Goal: Check status: Check status

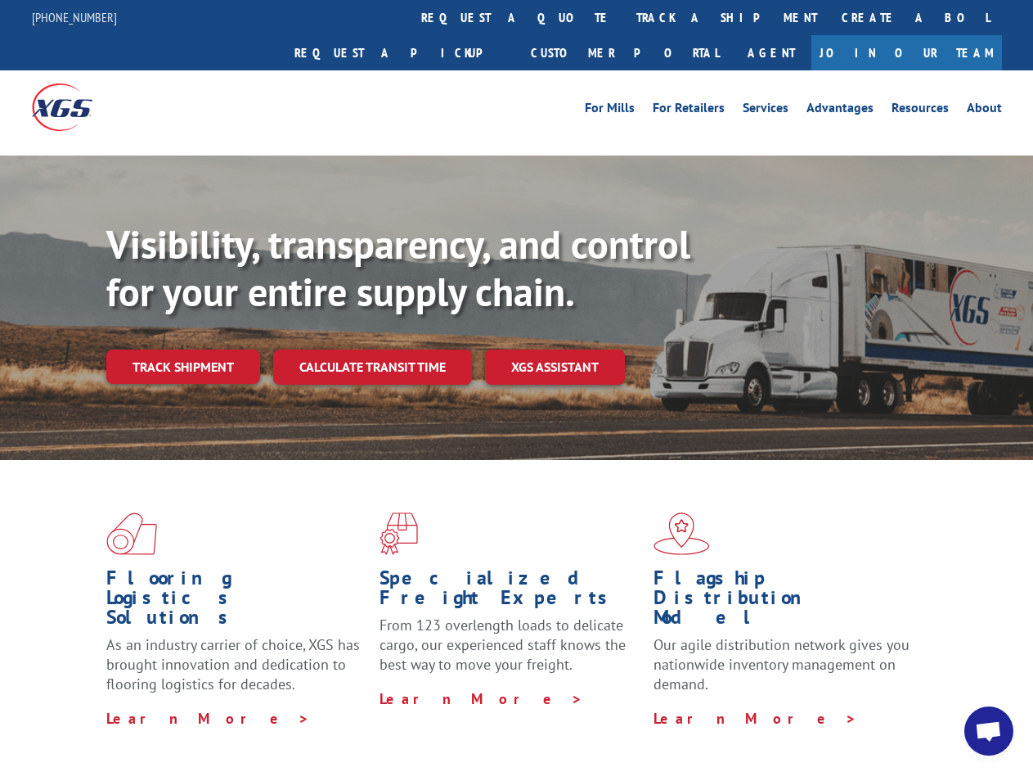
click at [516, 385] on div "Visibility, transparency, and control for your entire supply chain. Track shipm…" at bounding box center [569, 335] width 927 height 228
click at [624, 17] on link "track a shipment" at bounding box center [726, 17] width 205 height 35
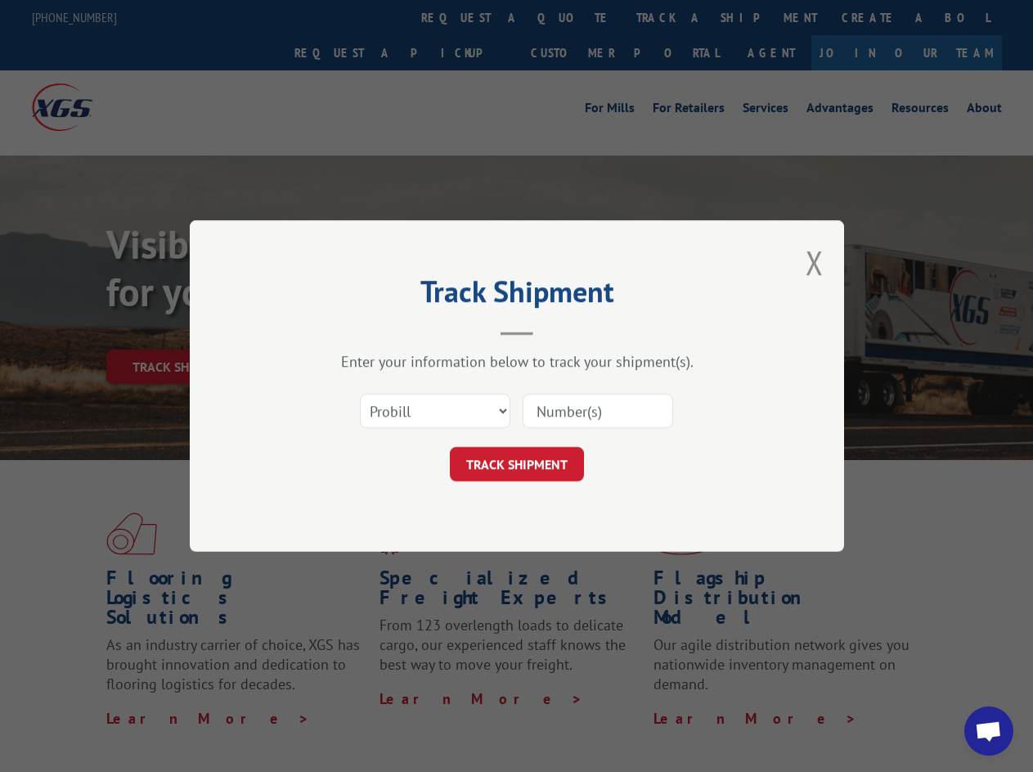
click at [571, 17] on div "Track Shipment Enter your information below to track your shipment(s). Select c…" at bounding box center [516, 386] width 1033 height 772
click at [673, 17] on div "Track Shipment Enter your information below to track your shipment(s). Select c…" at bounding box center [516, 386] width 1033 height 772
click at [182, 331] on div "Track Shipment Enter your information below to track your shipment(s). Select c…" at bounding box center [516, 386] width 1033 height 772
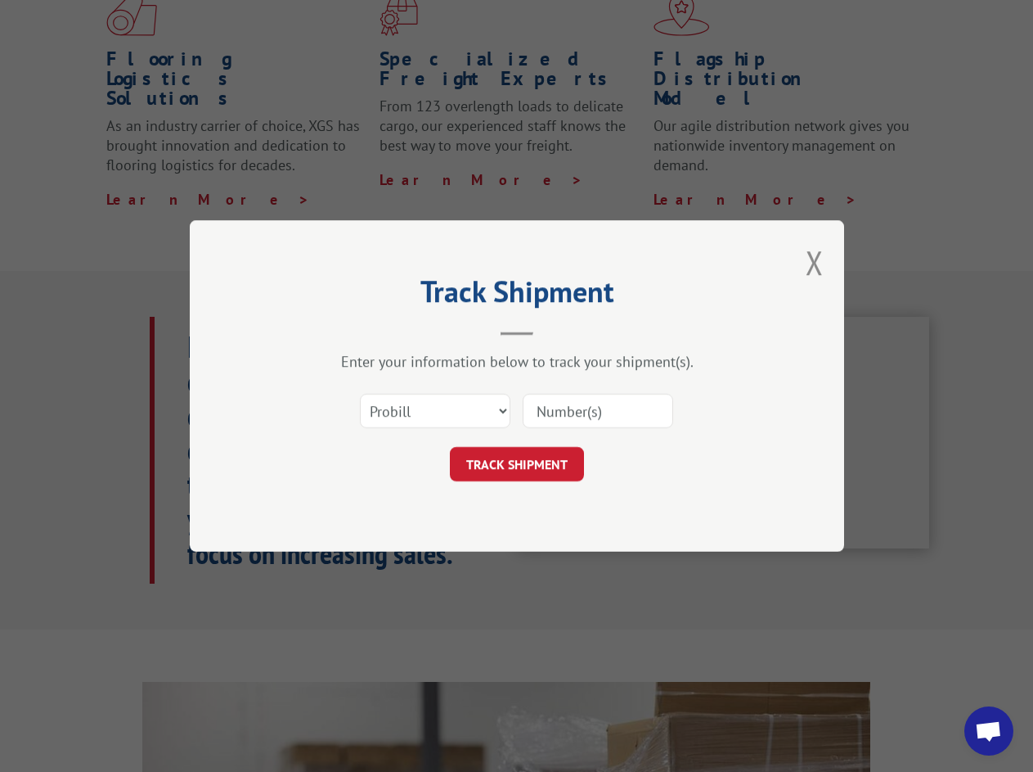
click at [372, 331] on header "Track Shipment" at bounding box center [517, 308] width 491 height 56
click at [556, 331] on header "Track Shipment" at bounding box center [517, 308] width 491 height 56
click at [989, 731] on span "Open chat" at bounding box center [988, 732] width 27 height 23
